Goal: Answer question/provide support: Answer question/provide support

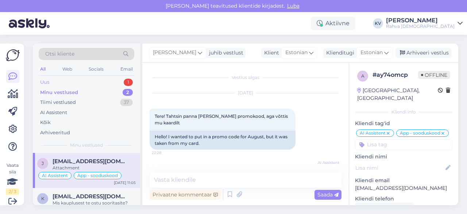
scroll to position [593, 0]
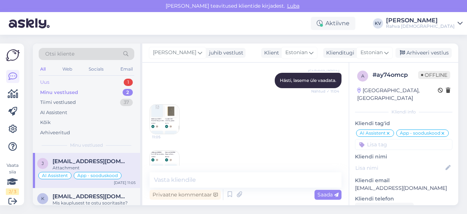
click at [64, 84] on div "Uus 1" at bounding box center [87, 82] width 96 height 10
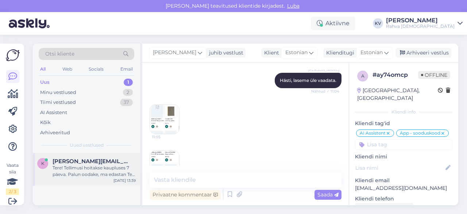
click at [87, 175] on div "Tere! Tellimusi hoitakse kaupluses 7 päeva. Palun oodake, ma edastan Teie soovi…" at bounding box center [94, 170] width 83 height 13
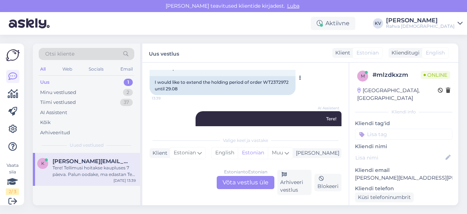
scroll to position [36, 0]
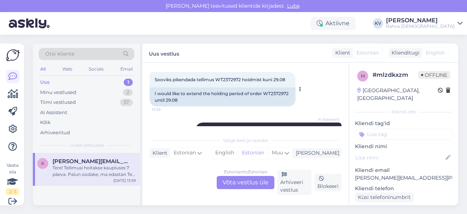
click at [232, 79] on span "Sooviks pikendada tellimus WT2372972 hoidmist kuni 29.08" at bounding box center [220, 79] width 131 height 5
copy span "WT2372972"
click at [246, 186] on div "Estonian to Estonian Võta vestlus üle" at bounding box center [246, 182] width 58 height 13
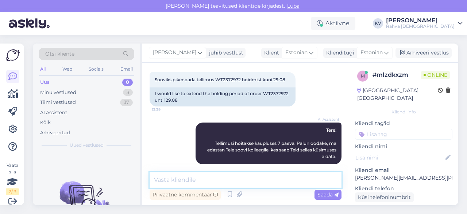
click at [246, 186] on textarea at bounding box center [246, 179] width 192 height 15
type textarea "Pikendasin hoiuaega kuni [DATE]."
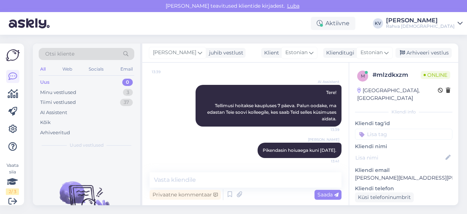
click at [392, 129] on input at bounding box center [403, 133] width 97 height 11
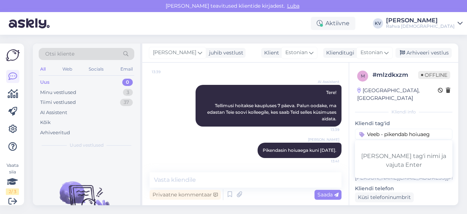
type input "Veeb - pikendab hoiuaega"
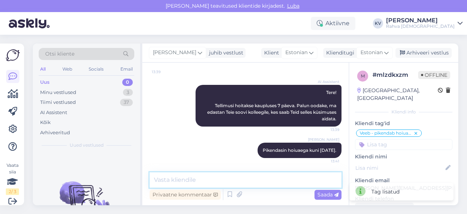
click at [239, 173] on textarea at bounding box center [246, 179] width 192 height 15
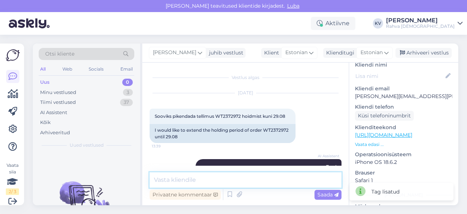
scroll to position [167, 0]
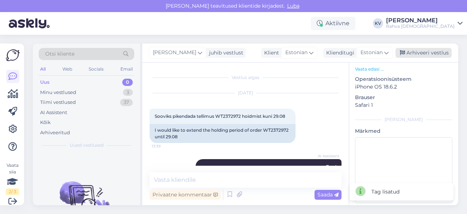
click at [424, 52] on div "Arhiveeri vestlus" at bounding box center [424, 53] width 56 height 10
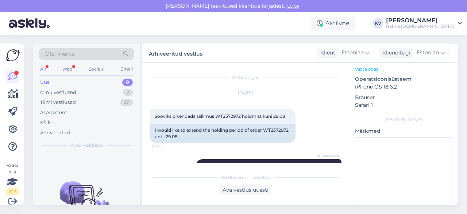
scroll to position [158, 0]
